Goal: Navigation & Orientation: Find specific page/section

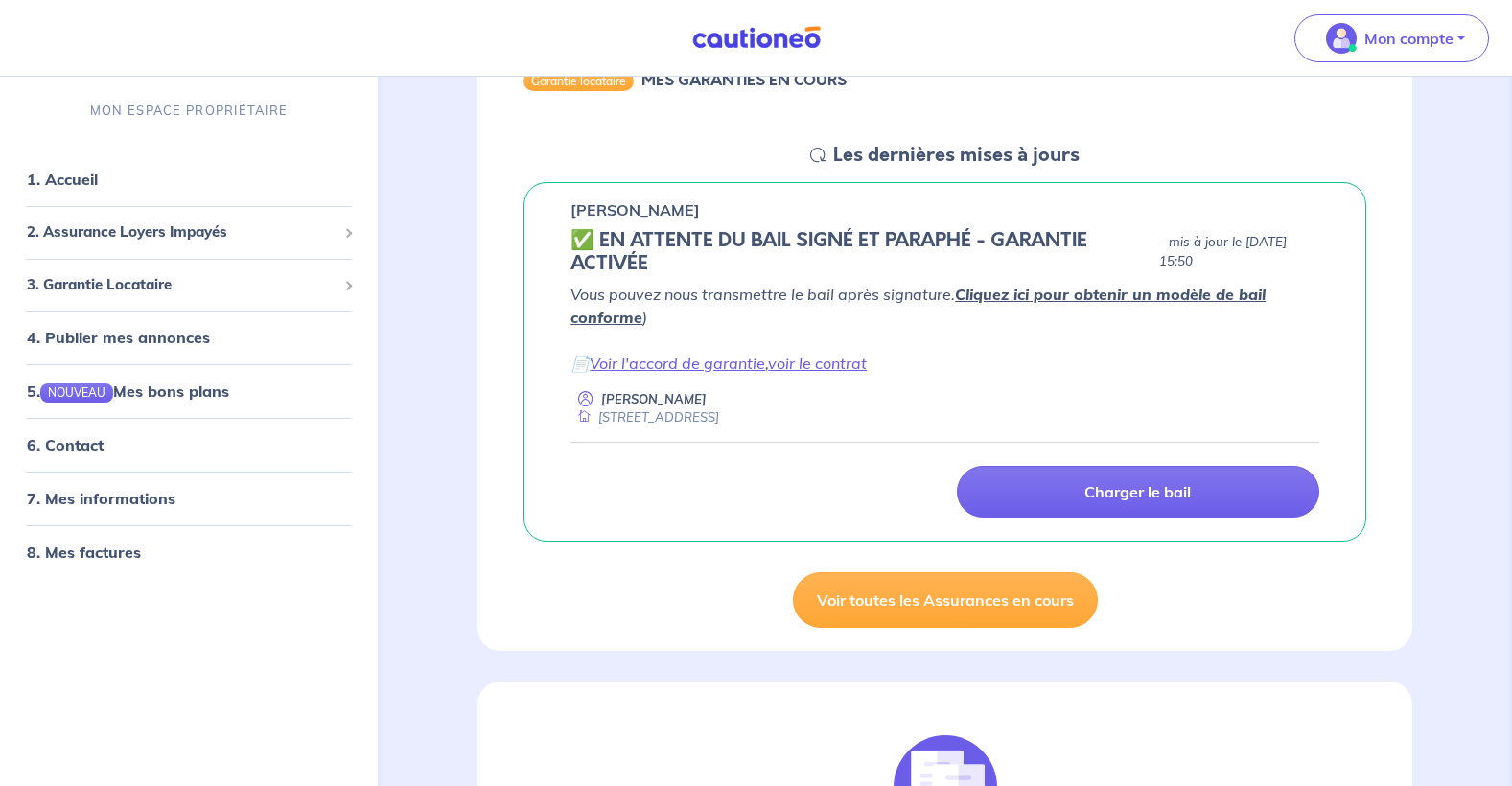
scroll to position [231, 0]
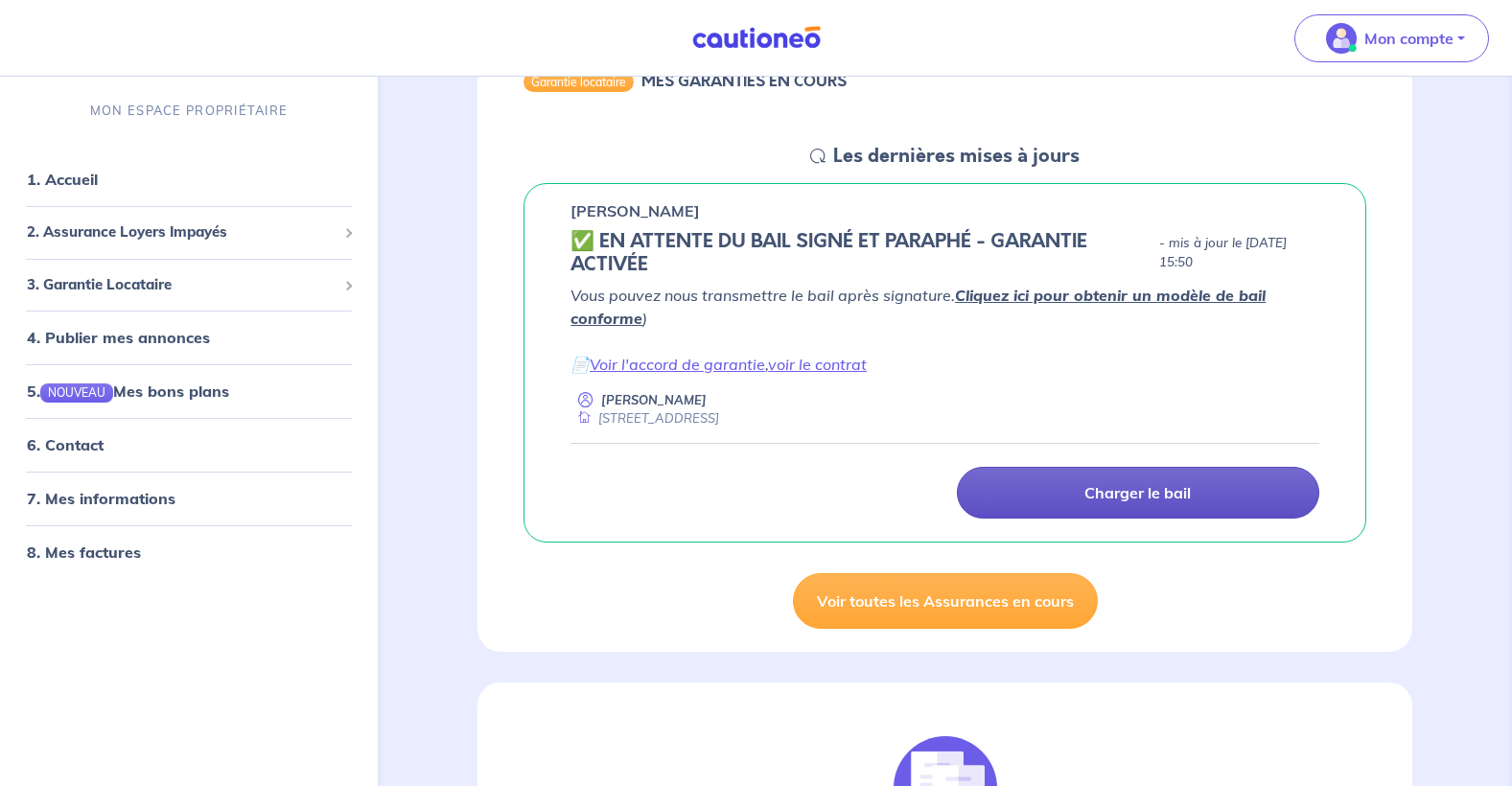
click at [1121, 487] on p "Charger le bail" at bounding box center [1137, 493] width 106 height 19
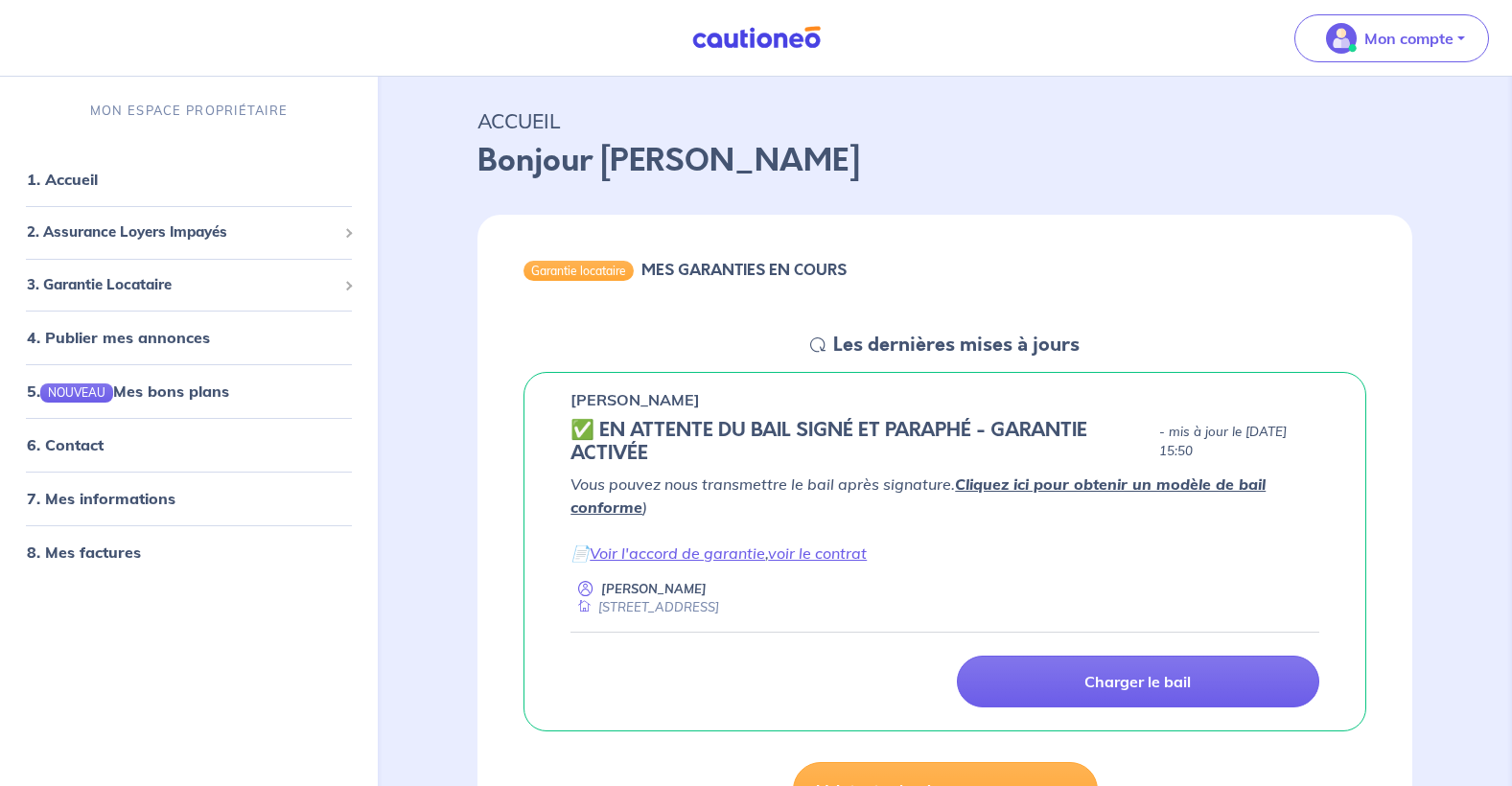
scroll to position [31, 0]
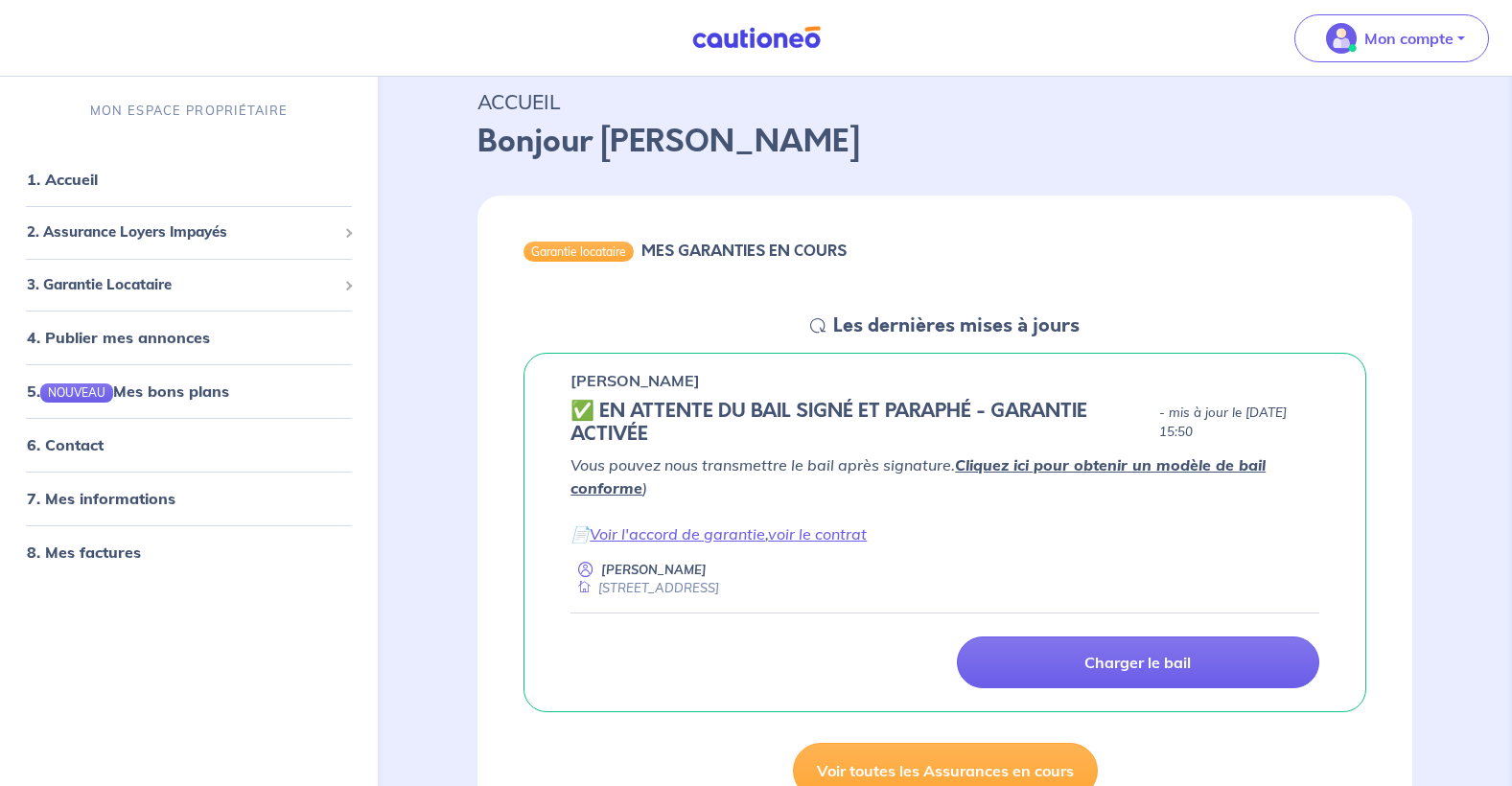
scroll to position [192, 0]
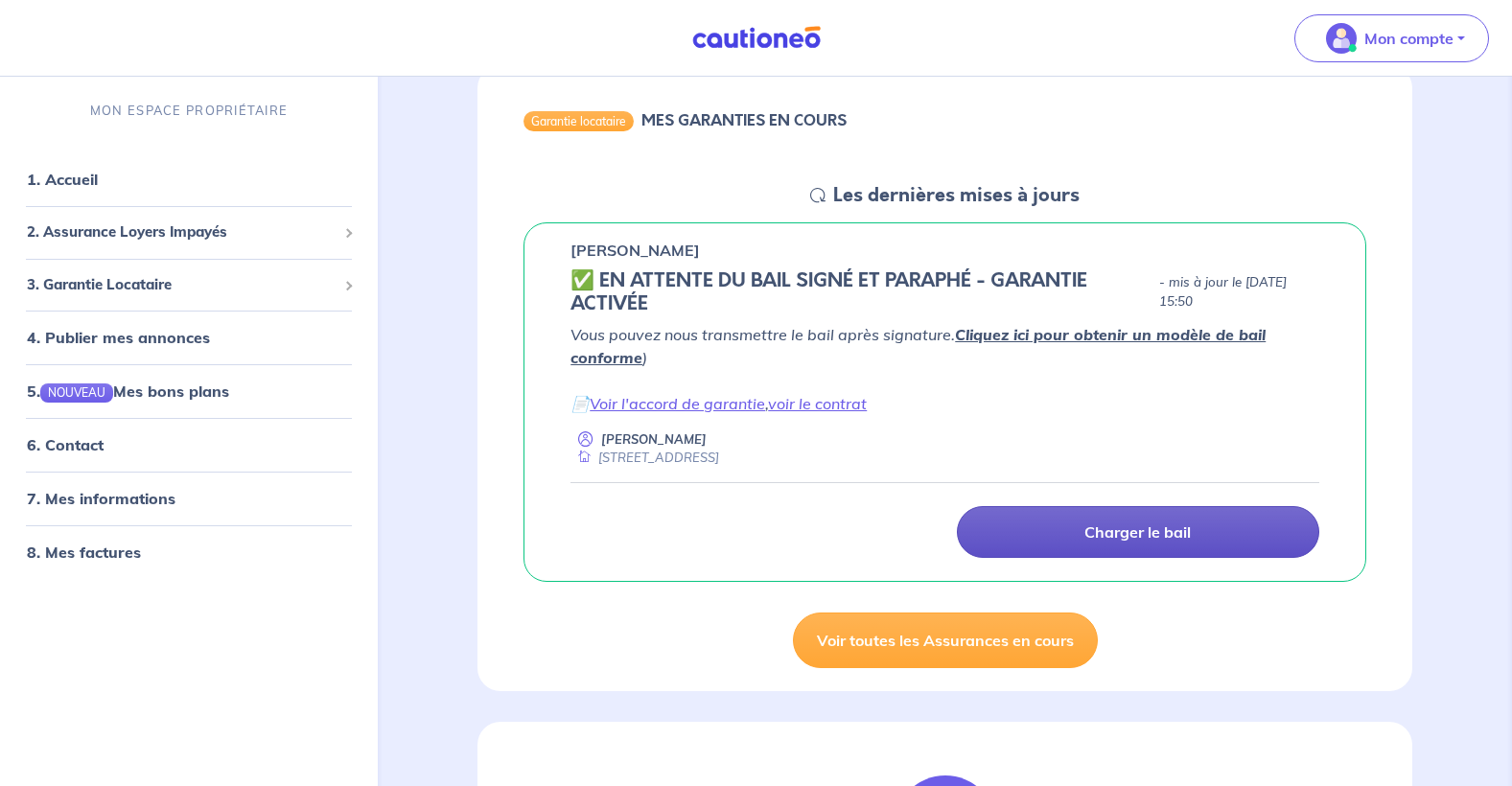
click at [1140, 533] on p "Charger le bail" at bounding box center [1137, 533] width 106 height 19
click at [1049, 537] on link "Charger le bail" at bounding box center [1138, 532] width 362 height 52
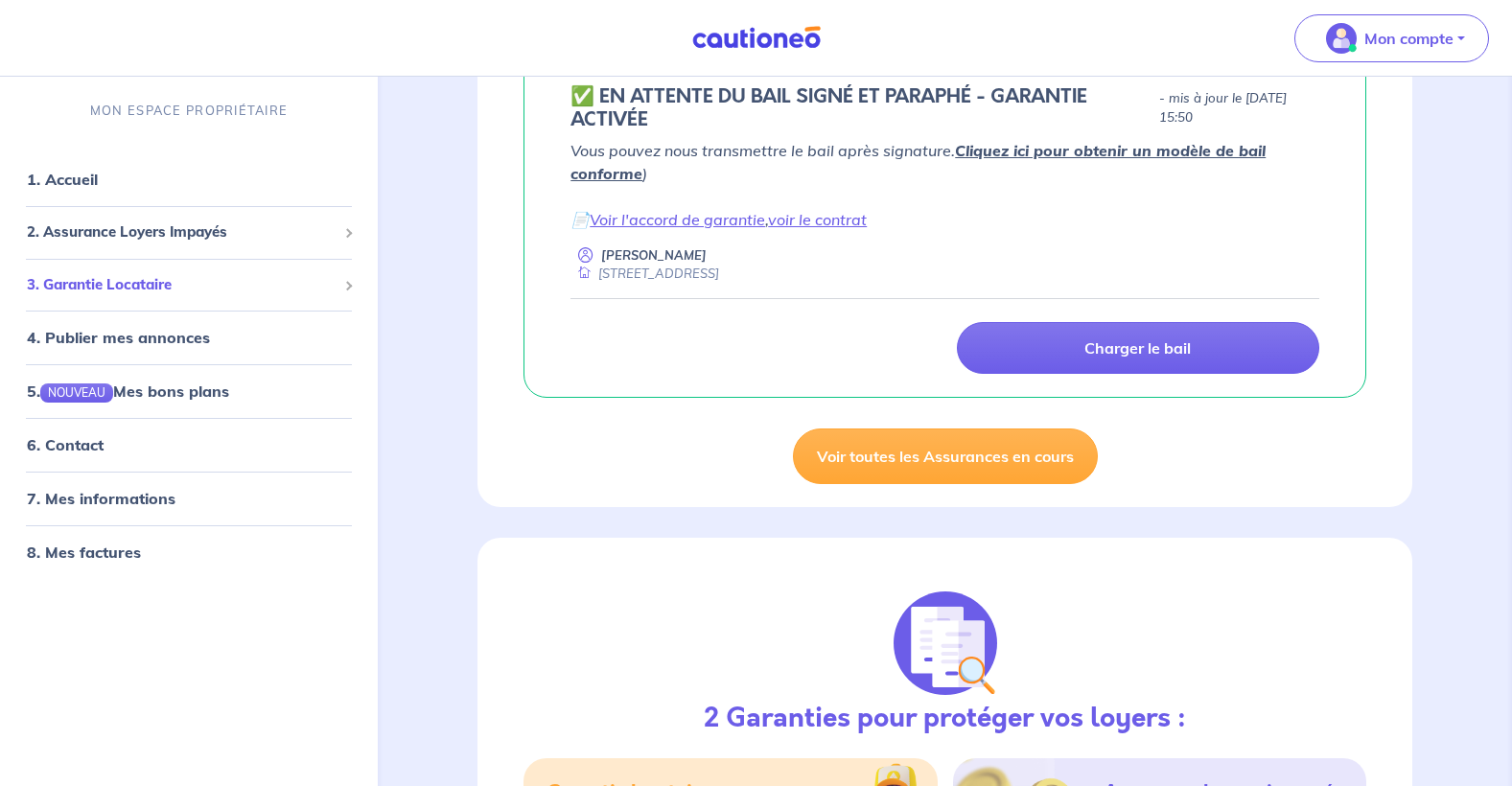
scroll to position [332, 0]
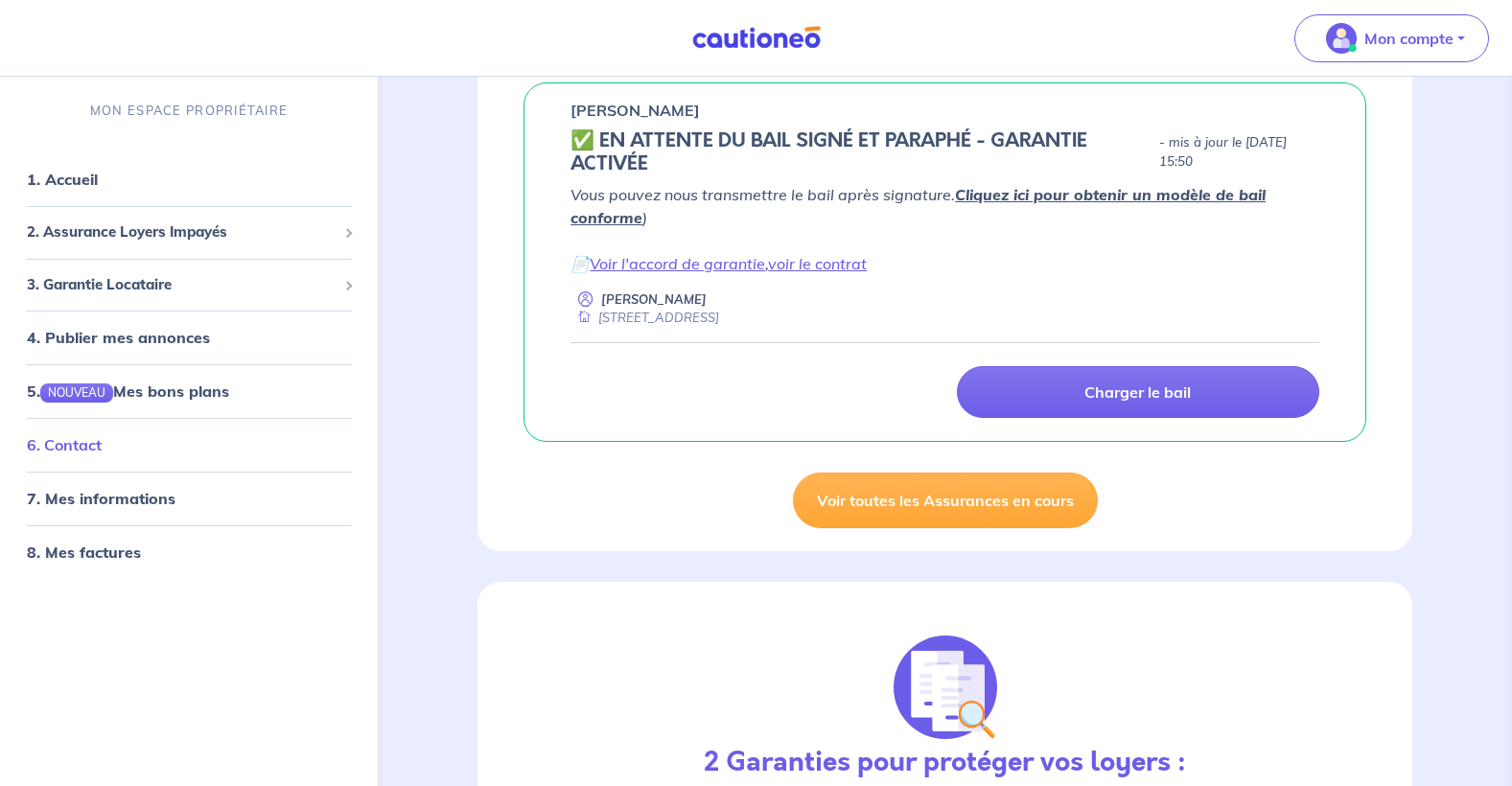
click at [67, 448] on link "6. Contact" at bounding box center [64, 445] width 75 height 19
click at [91, 447] on link "6. Contact" at bounding box center [64, 445] width 75 height 19
click at [80, 555] on link "8. Mes factures" at bounding box center [83, 552] width 111 height 19
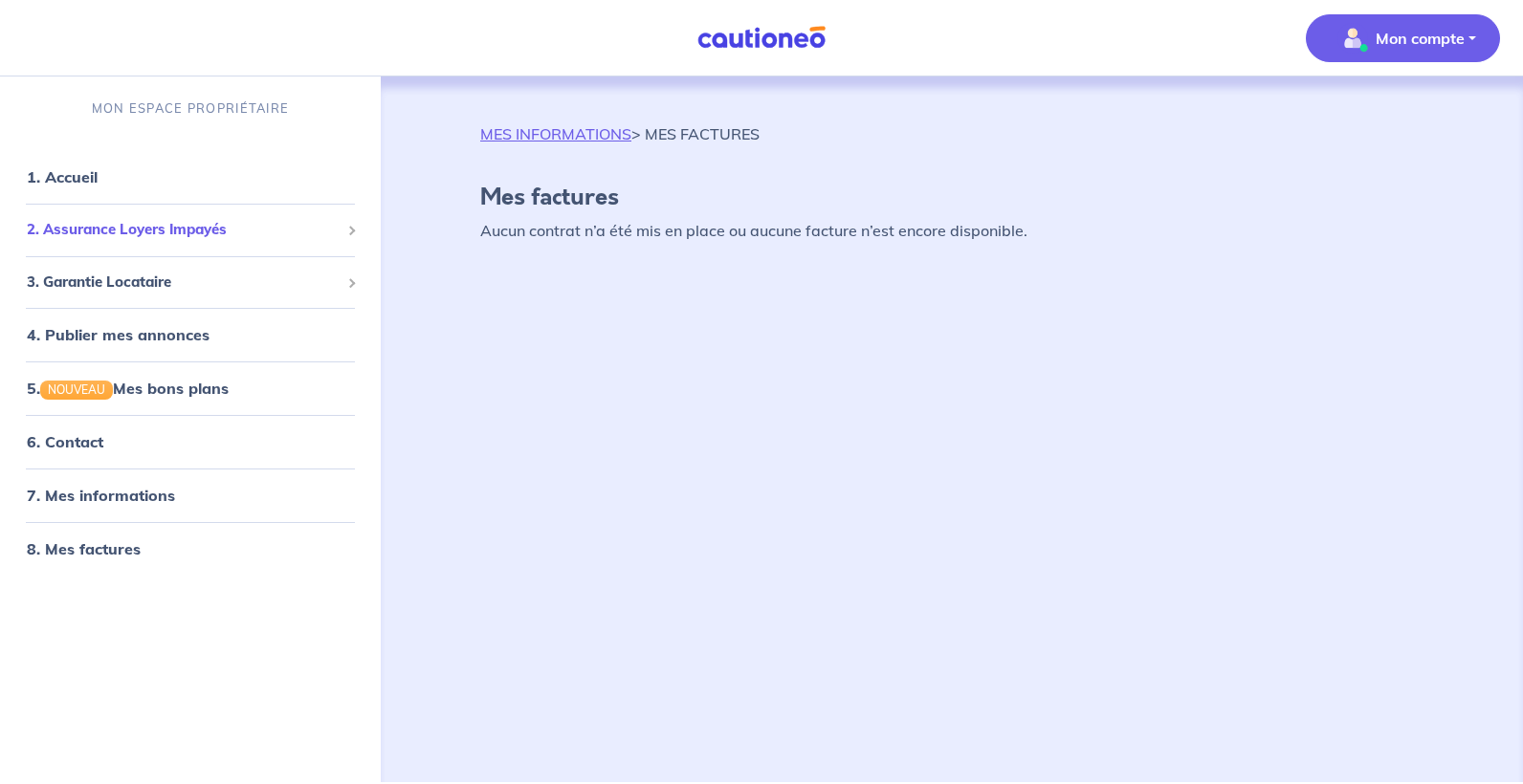
click at [108, 229] on span "2. Assurance Loyers Impayés" at bounding box center [184, 229] width 313 height 22
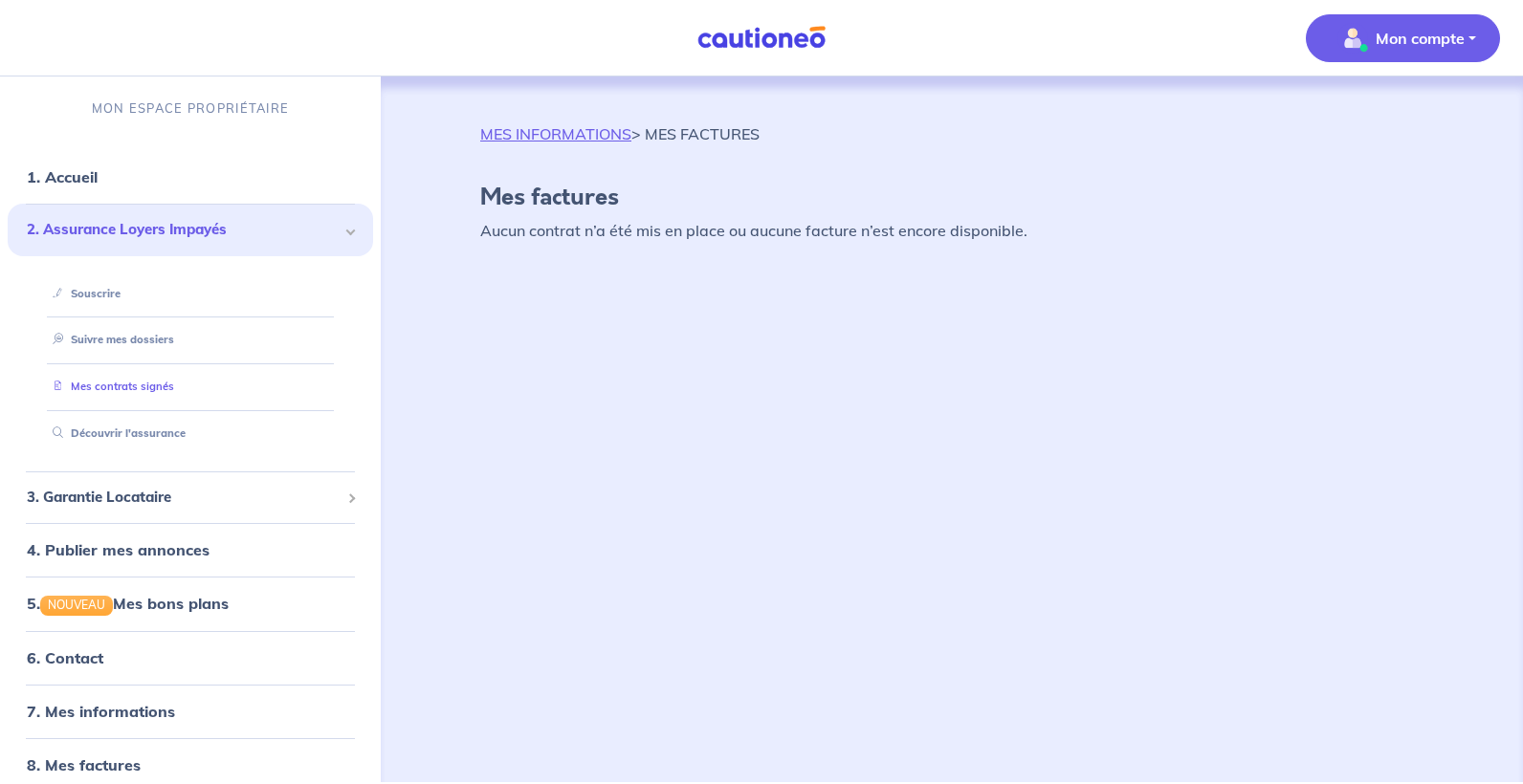
click at [142, 393] on link "Mes contrats signés" at bounding box center [109, 387] width 129 height 14
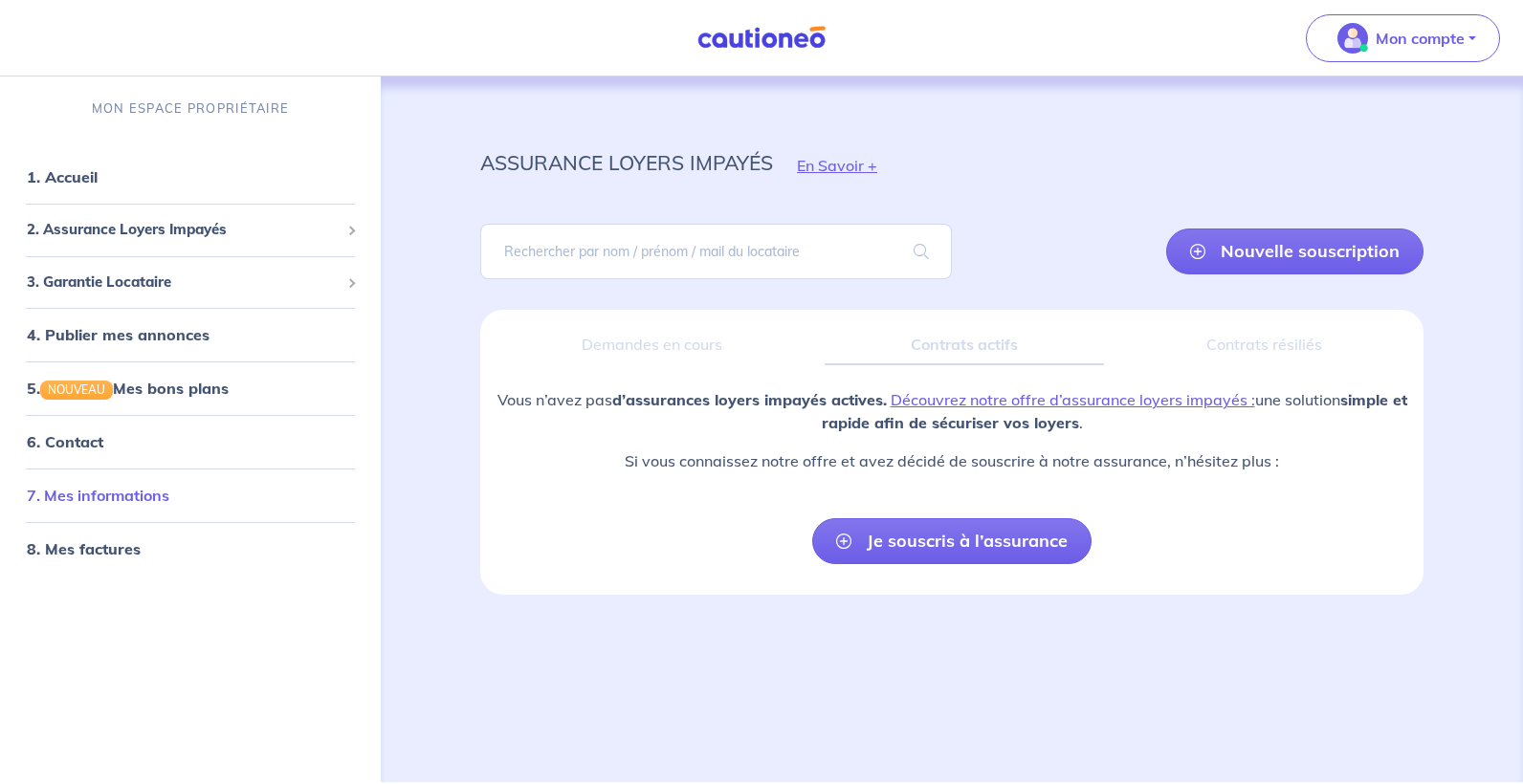
click at [97, 501] on link "7. Mes informations" at bounding box center [98, 495] width 143 height 19
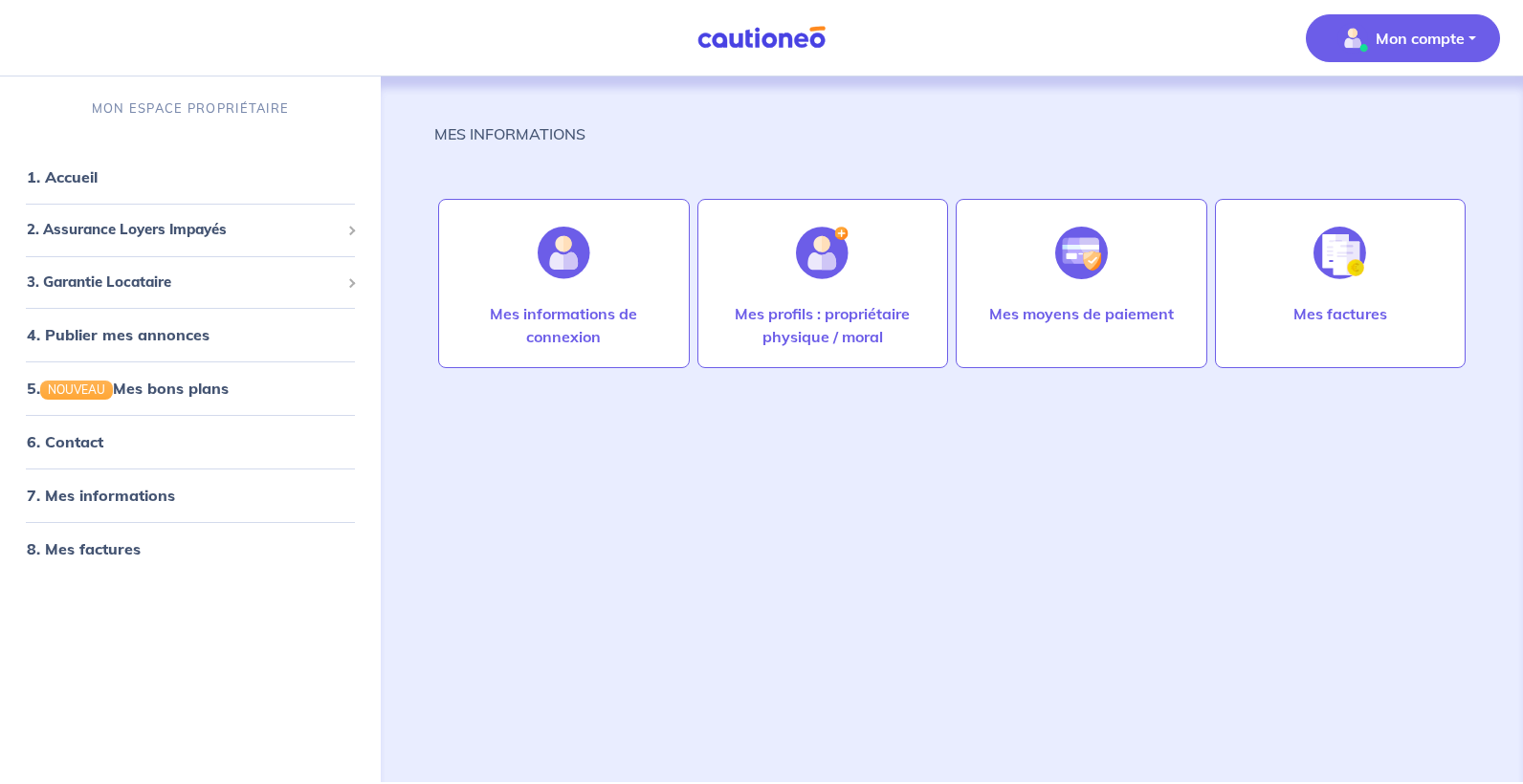
click at [1431, 34] on p "Mon compte" at bounding box center [1421, 39] width 89 height 23
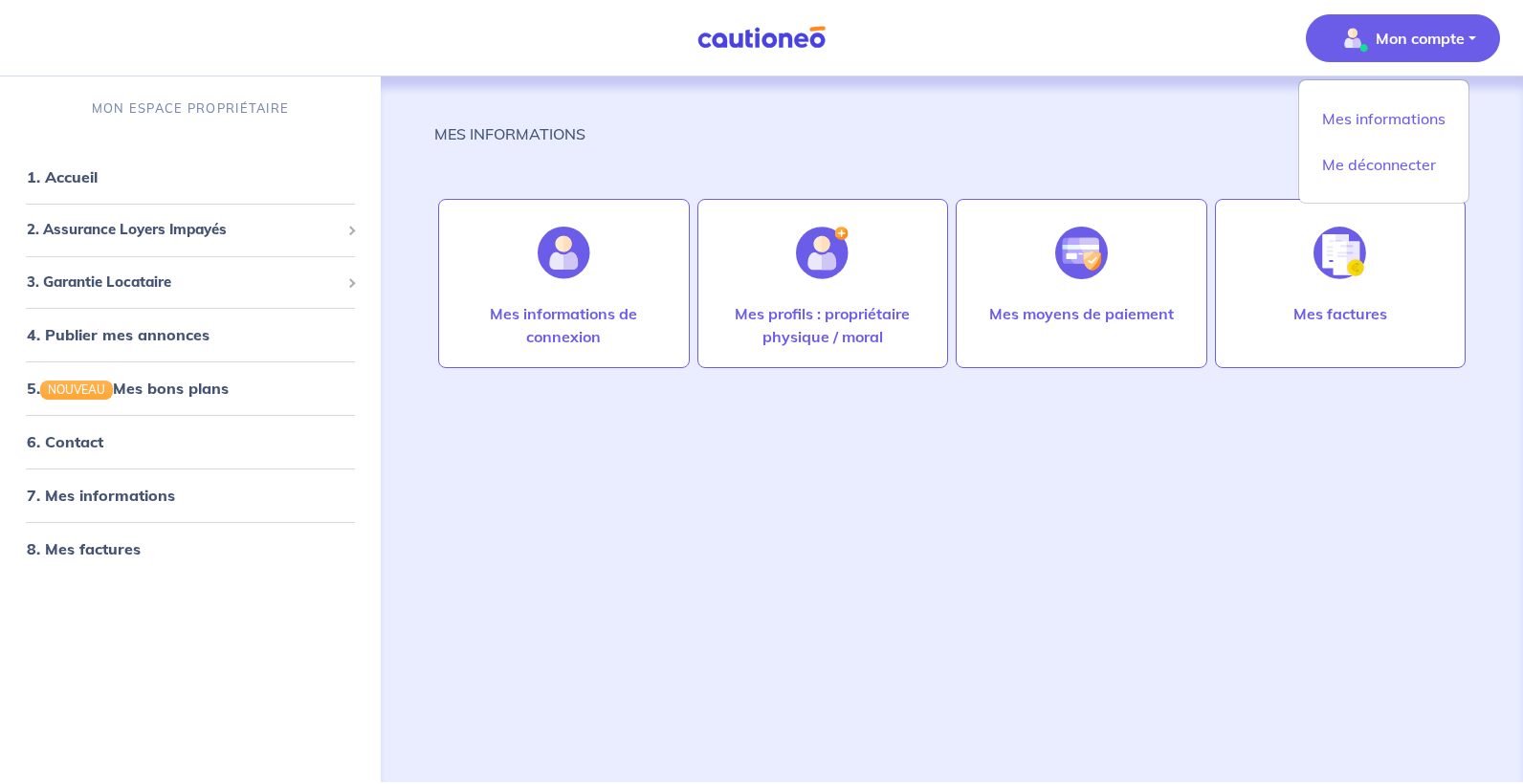
click at [1017, 87] on div "MES INFORMATIONS Mes informations de connexion Mes profils : propriétaire physi…" at bounding box center [952, 406] width 1035 height 660
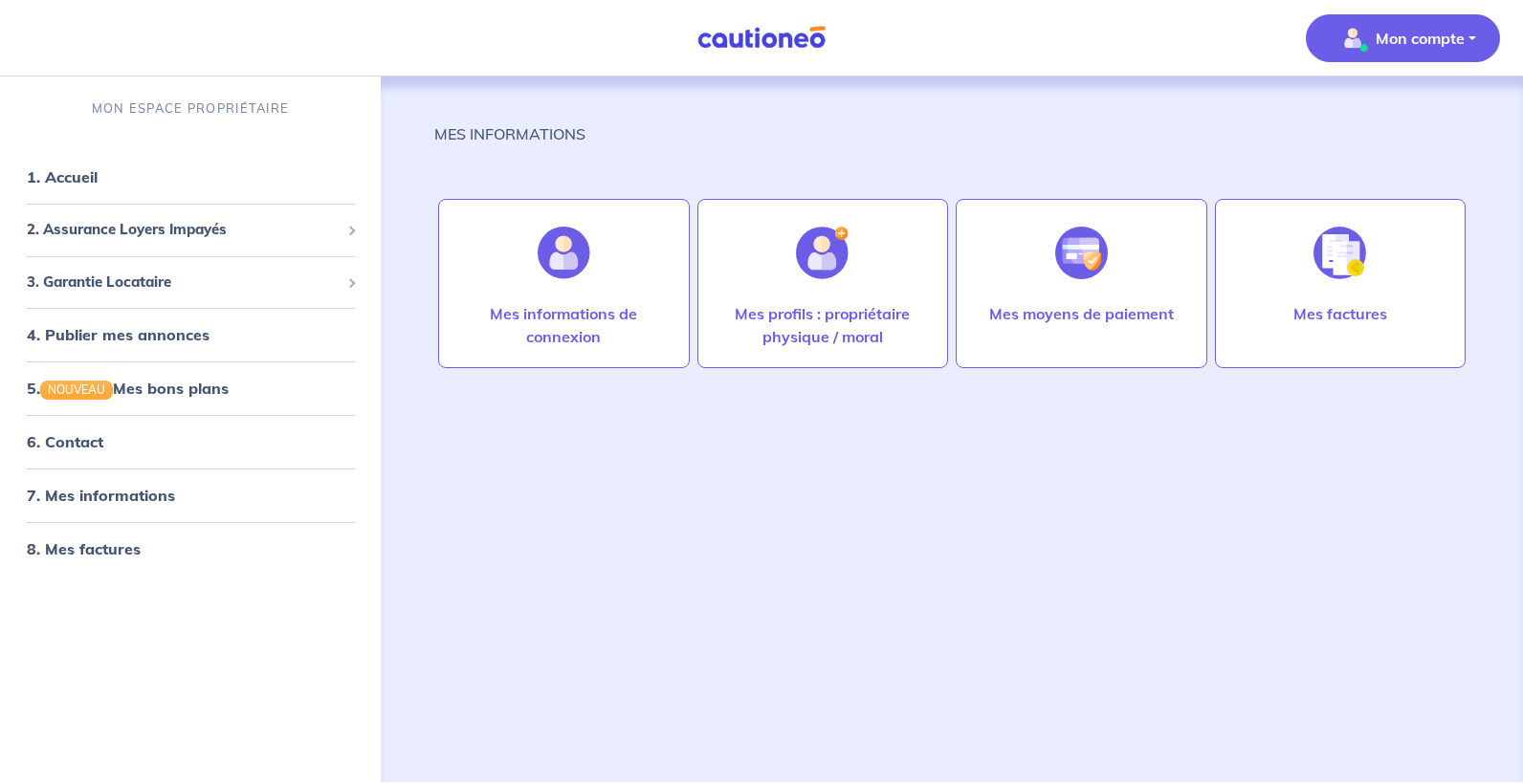
click at [505, 646] on div "MES INFORMATIONS Mes informations de connexion Mes profils : propriétaire physi…" at bounding box center [952, 406] width 1035 height 660
click at [70, 284] on span "3. Garantie Locataire" at bounding box center [184, 283] width 313 height 22
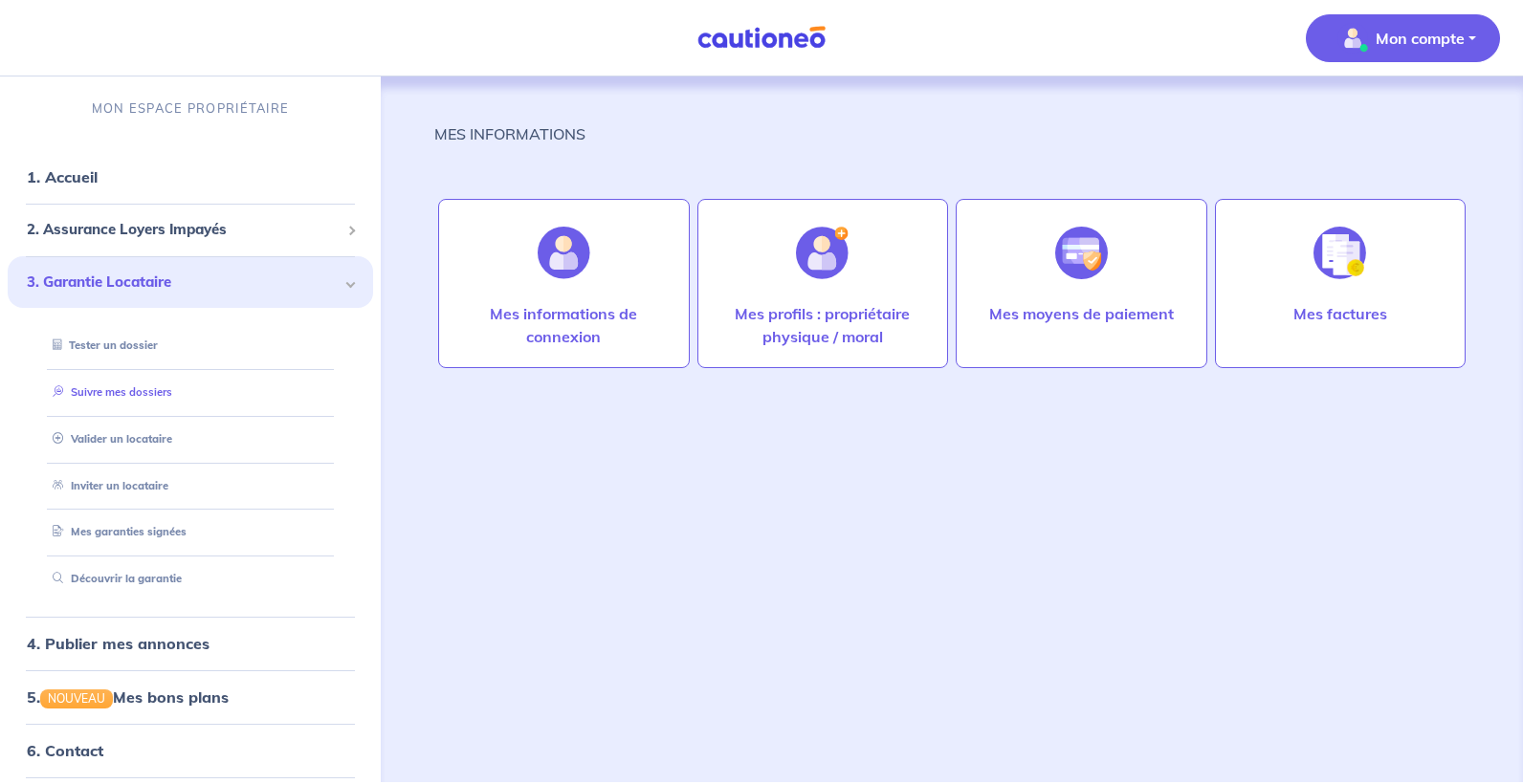
click at [145, 389] on link "Suivre mes dossiers" at bounding box center [108, 392] width 127 height 14
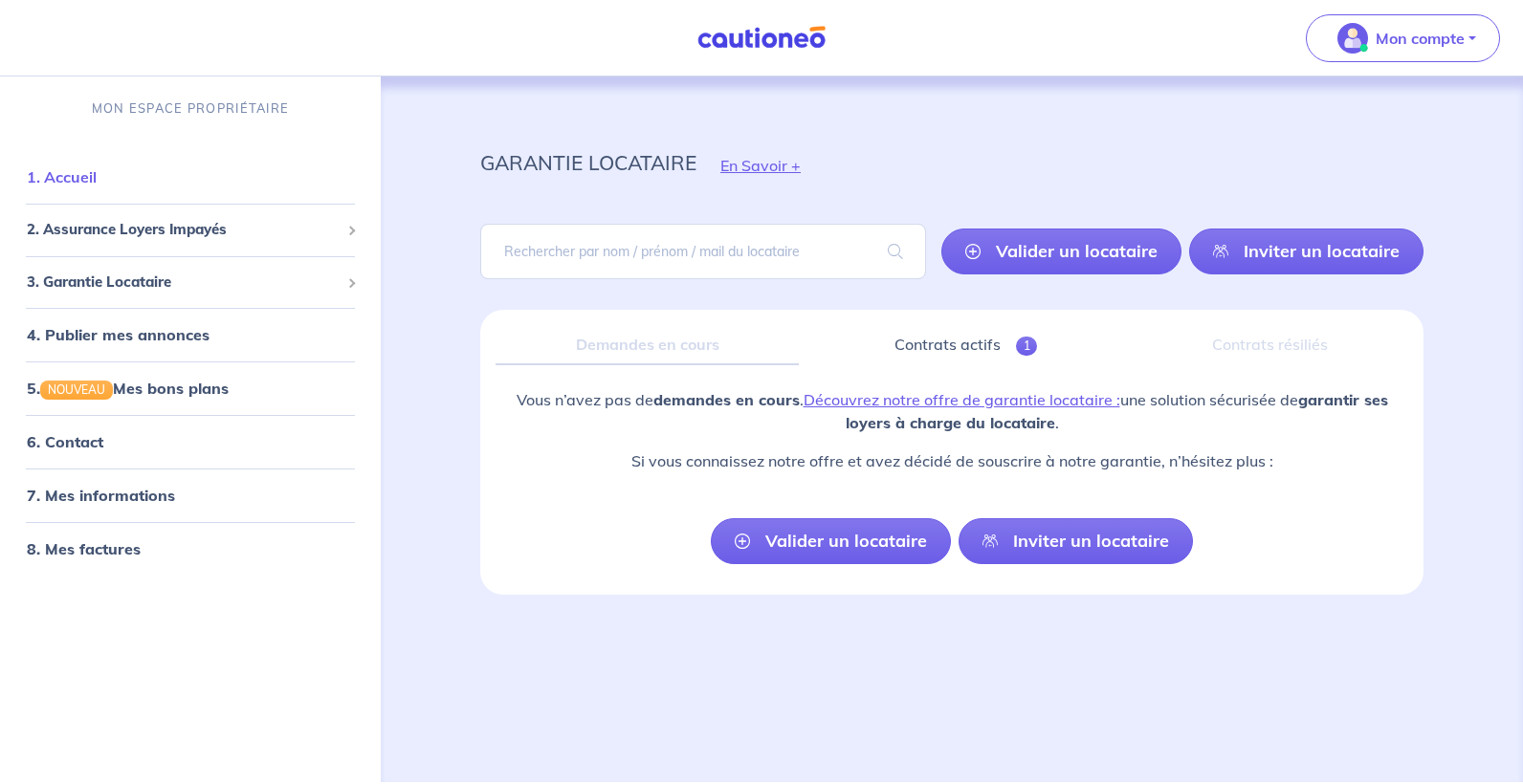
click at [57, 184] on link "1. Accueil" at bounding box center [62, 177] width 70 height 19
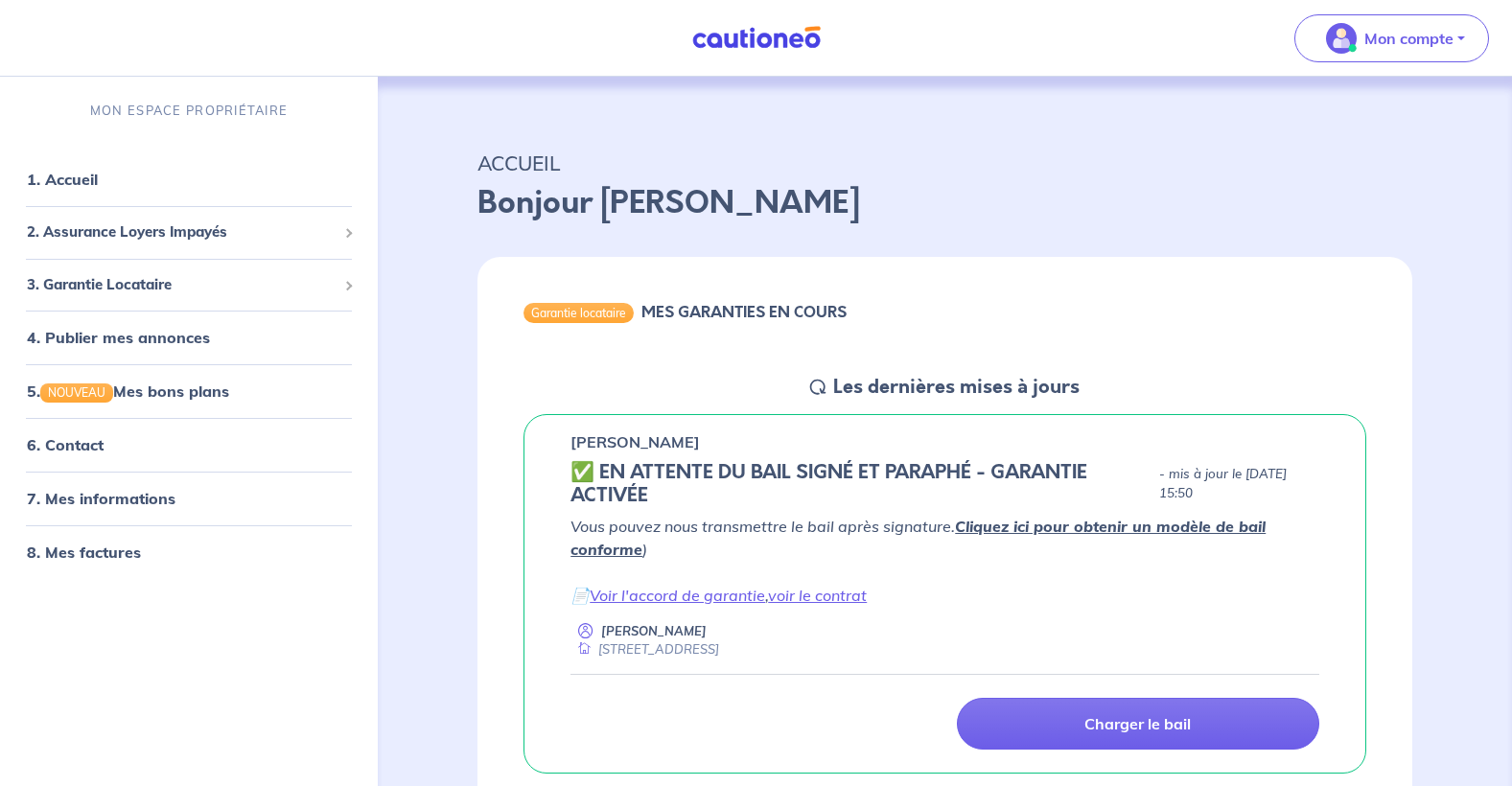
scroll to position [95, 0]
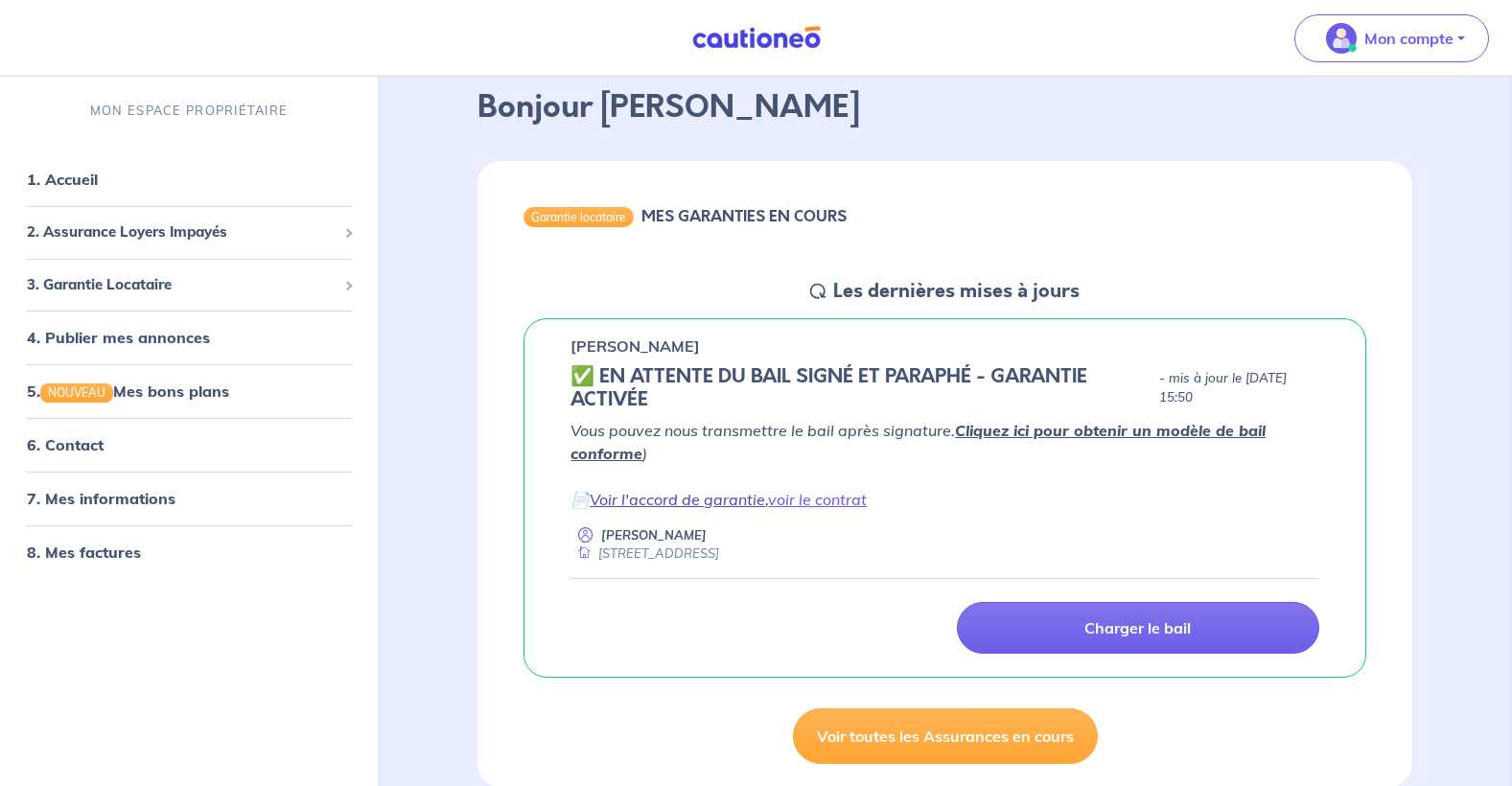
click at [606, 495] on link "Voir l'accord de garantie" at bounding box center [677, 500] width 175 height 19
click at [852, 500] on link "voir le contrat" at bounding box center [817, 500] width 98 height 19
